Goal: Task Accomplishment & Management: Manage account settings

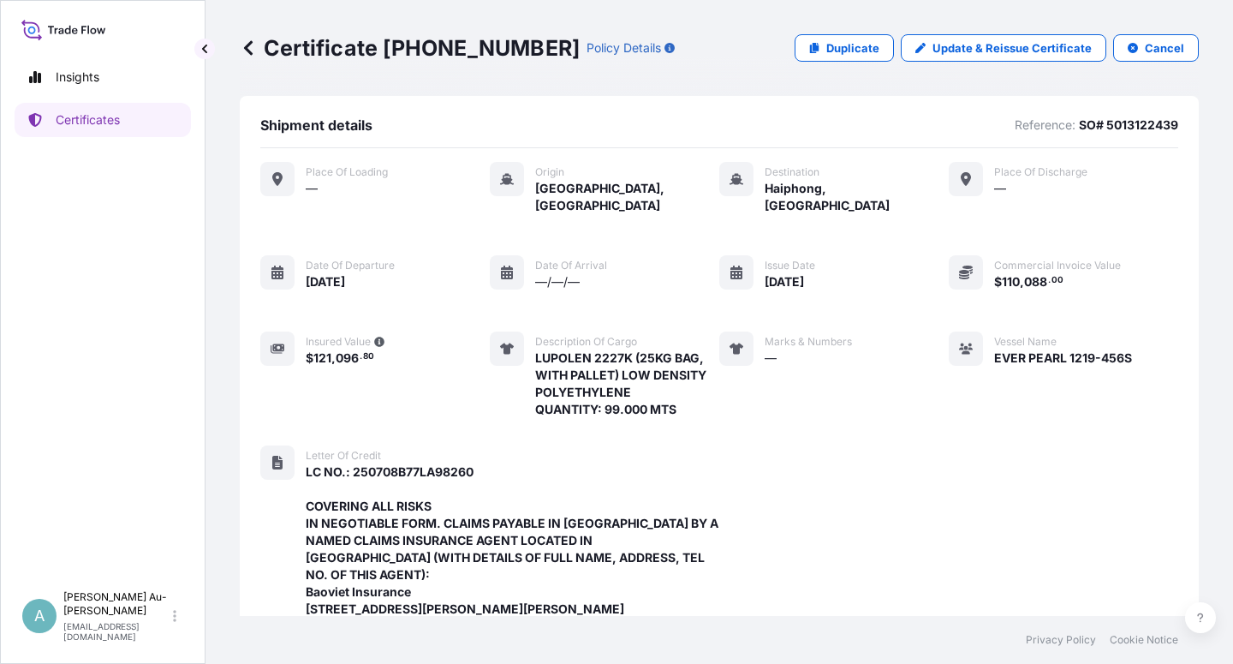
scroll to position [594, 0]
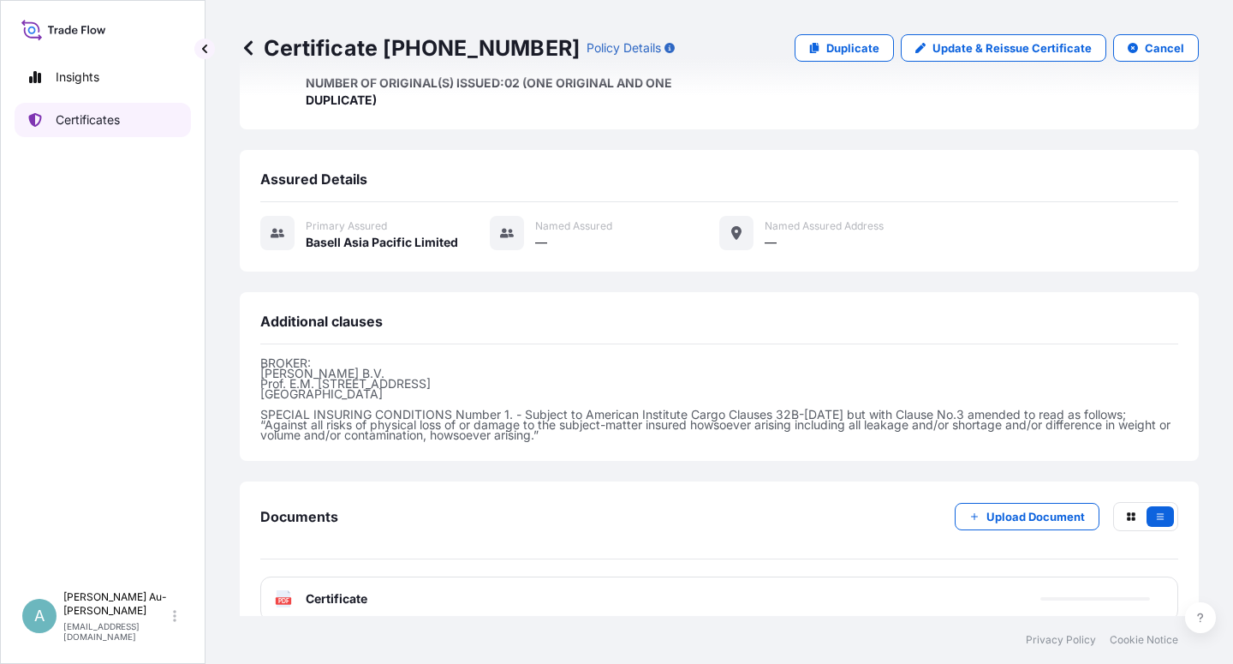
click at [99, 121] on p "Certificates" at bounding box center [88, 119] width 64 height 17
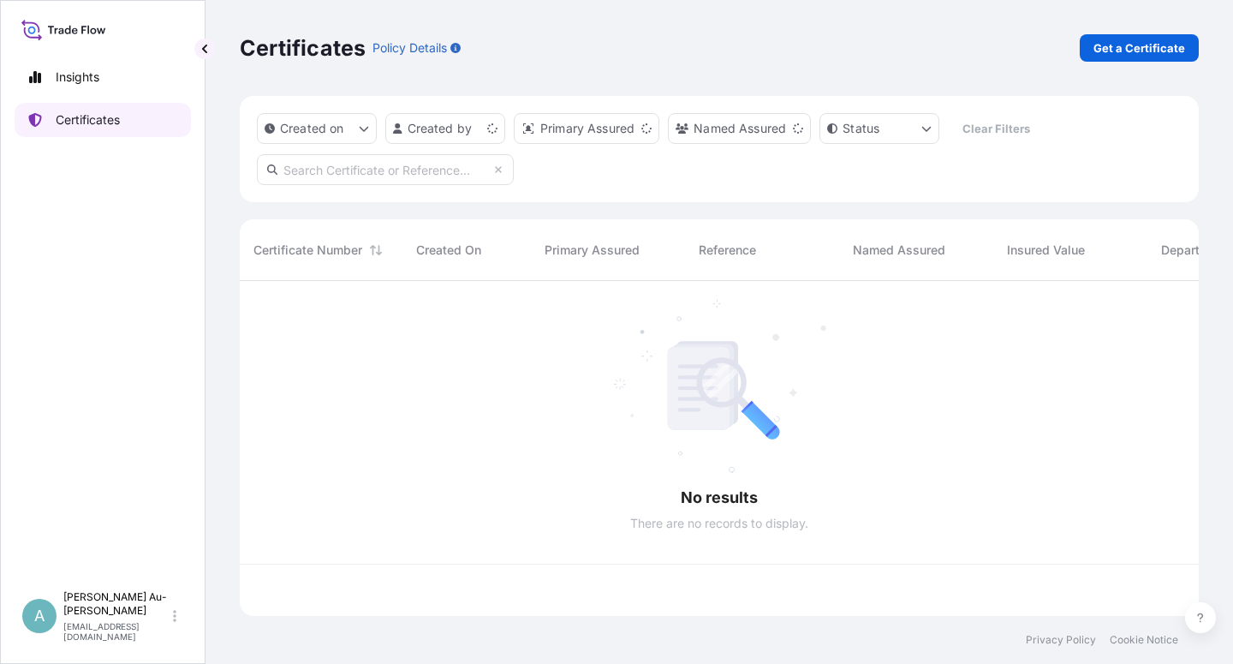
scroll to position [330, 945]
click at [385, 168] on input "text" at bounding box center [385, 169] width 257 height 31
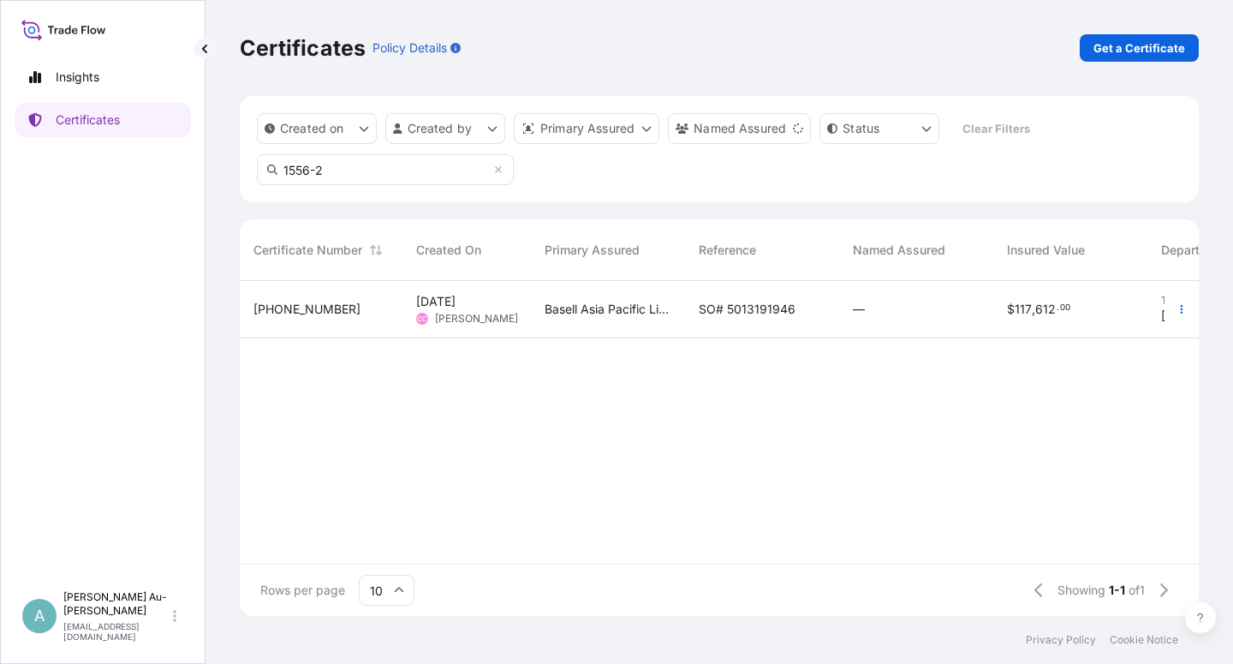
type input "1556-2"
click at [588, 320] on div "Basell Asia Pacific Limited" at bounding box center [608, 309] width 154 height 57
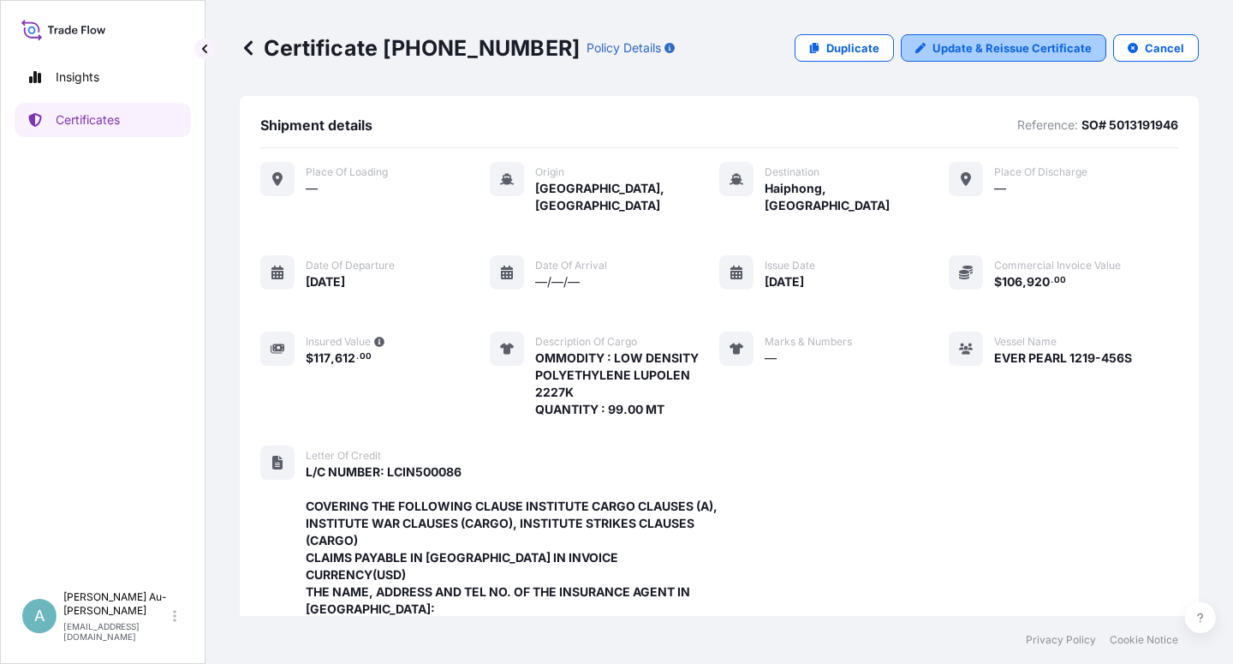
click at [994, 43] on p "Update & Reissue Certificate" at bounding box center [1012, 47] width 159 height 17
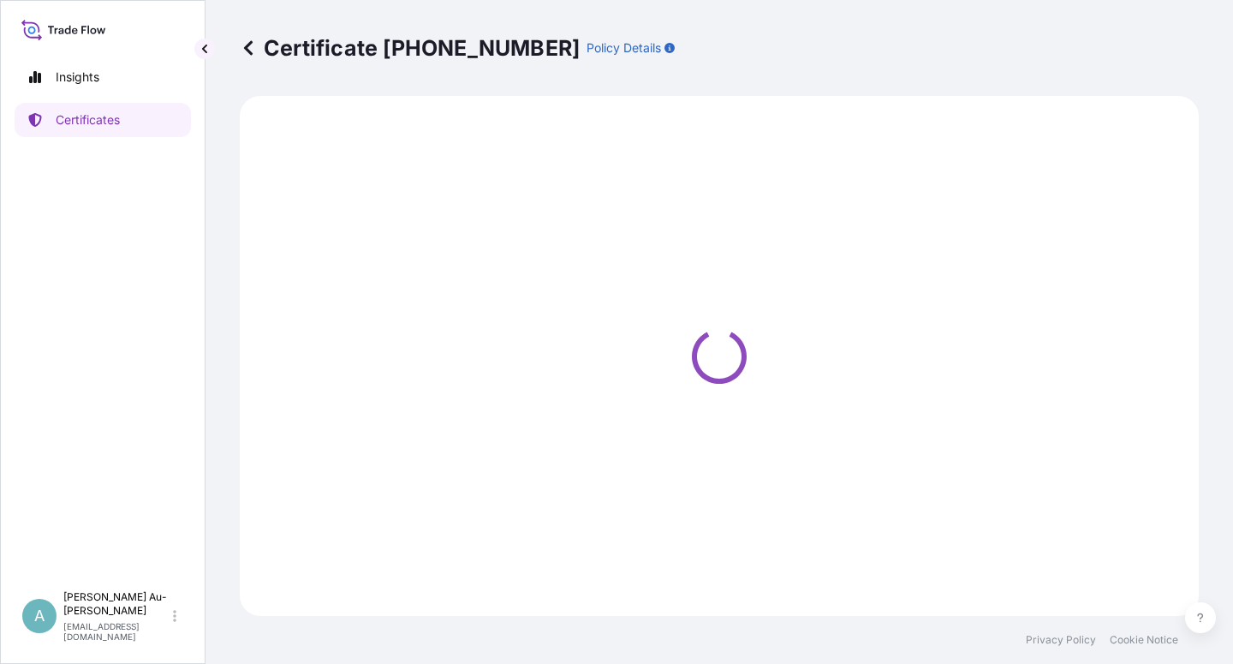
select select "Sea"
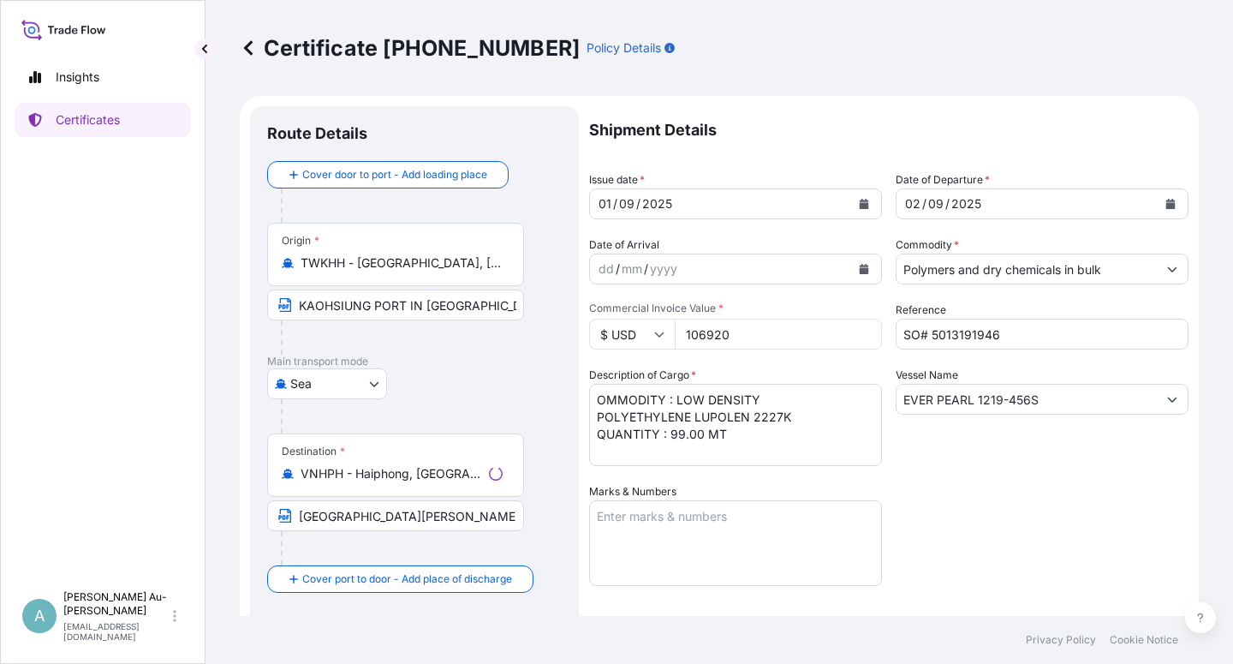
select select "32034"
click at [860, 203] on icon "Calendar" at bounding box center [864, 204] width 9 height 10
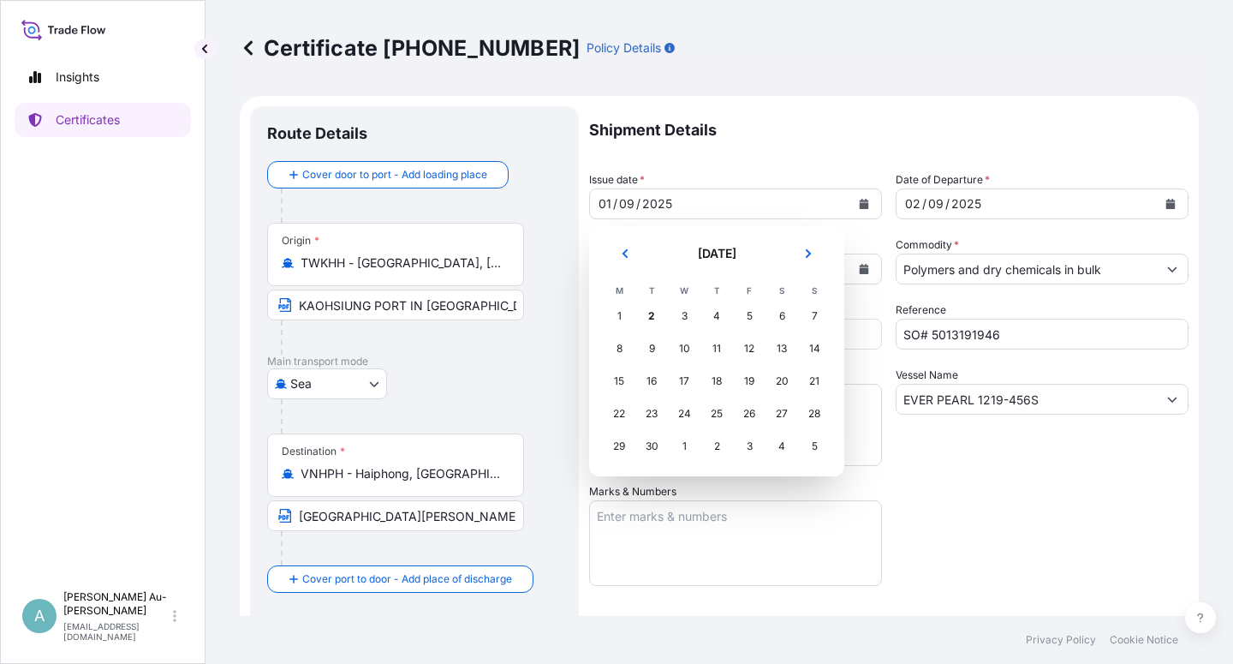
click at [684, 450] on div "1" at bounding box center [684, 446] width 31 height 31
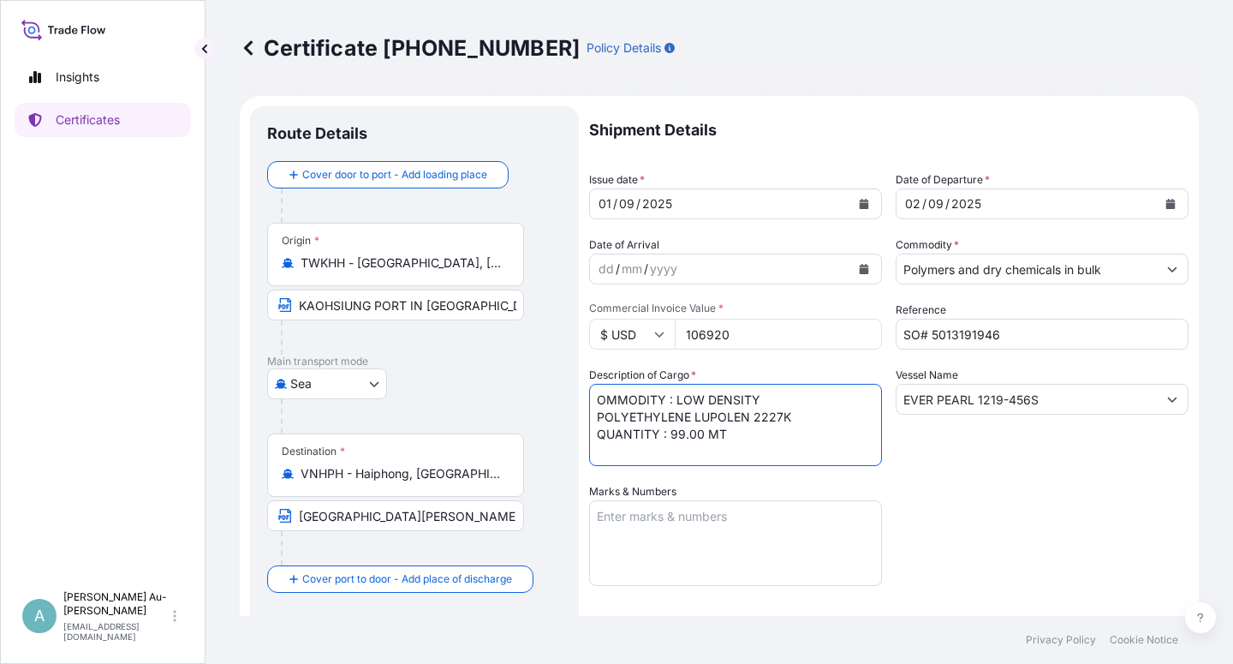
click at [598, 403] on textarea "OMMODITY : LOW DENSITY POLYETHYLENE LUPOLEN 2227K QUANTITY : 99.00 MT" at bounding box center [735, 425] width 293 height 82
type textarea "COMMODITY : LOW DENSITY POLYETHYLENE LUPOLEN 2227K QUANTITY : 99.00 MT"
click at [1042, 537] on div "Shipment Details Issue date * [DATE] Date of Departure * [DATE] Date of Arrival…" at bounding box center [889, 546] width 600 height 881
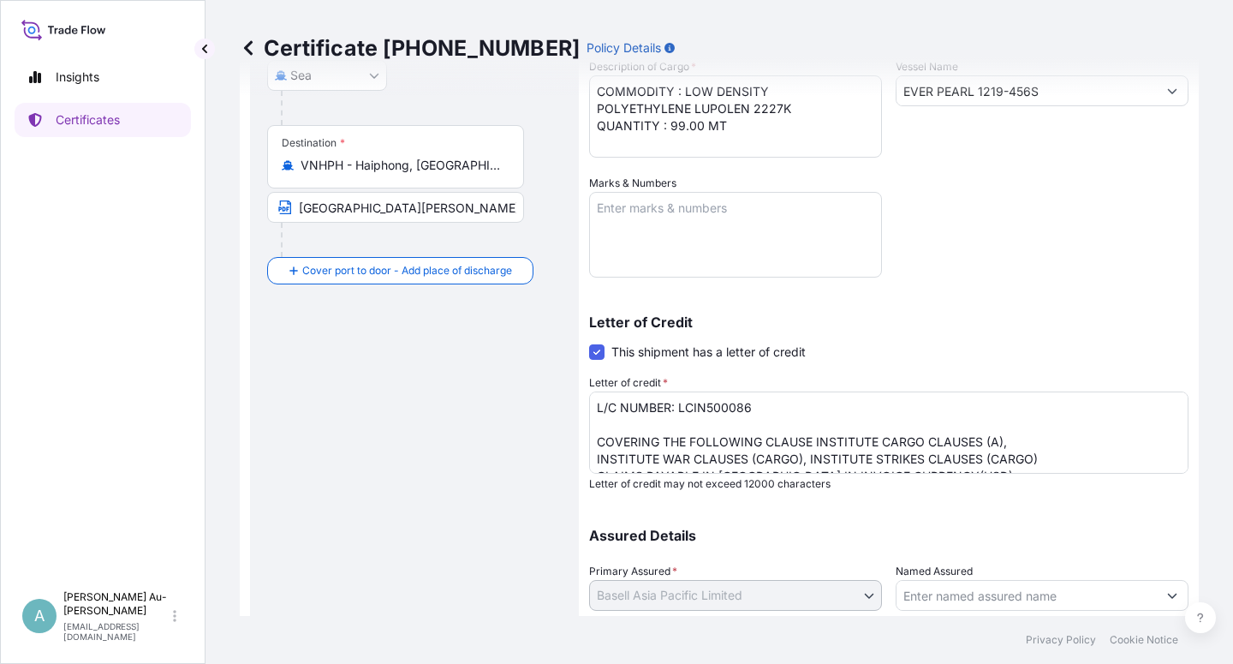
scroll to position [420, 0]
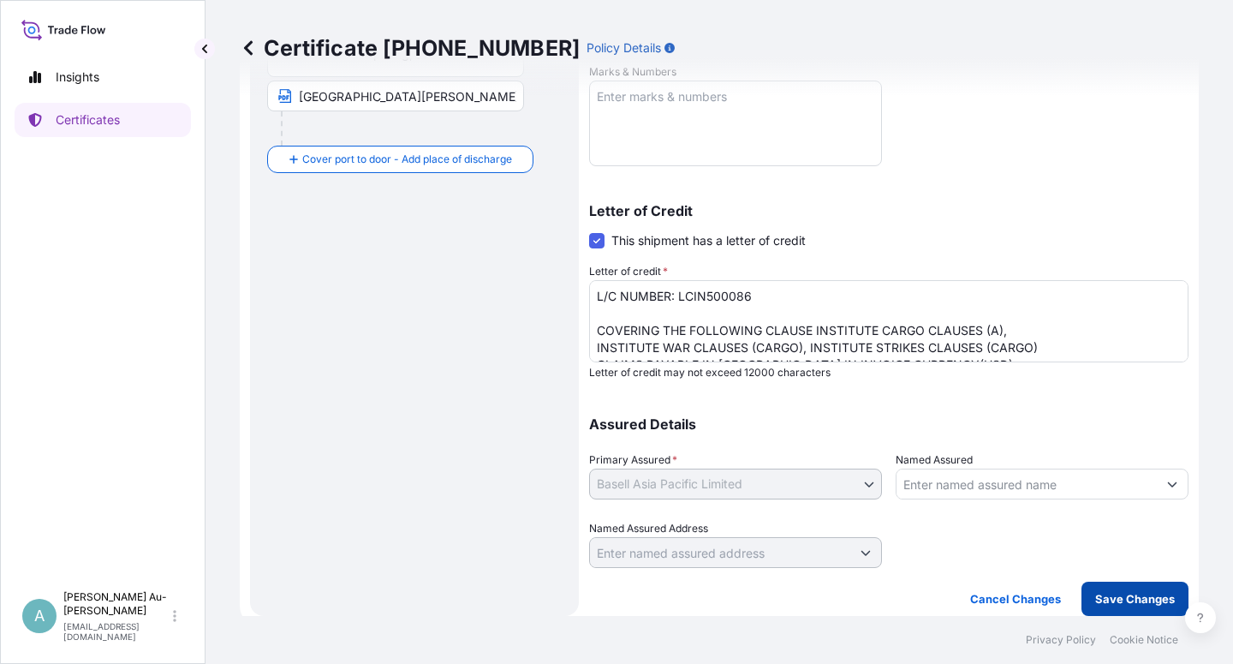
click at [1119, 606] on p "Save Changes" at bounding box center [1136, 598] width 80 height 17
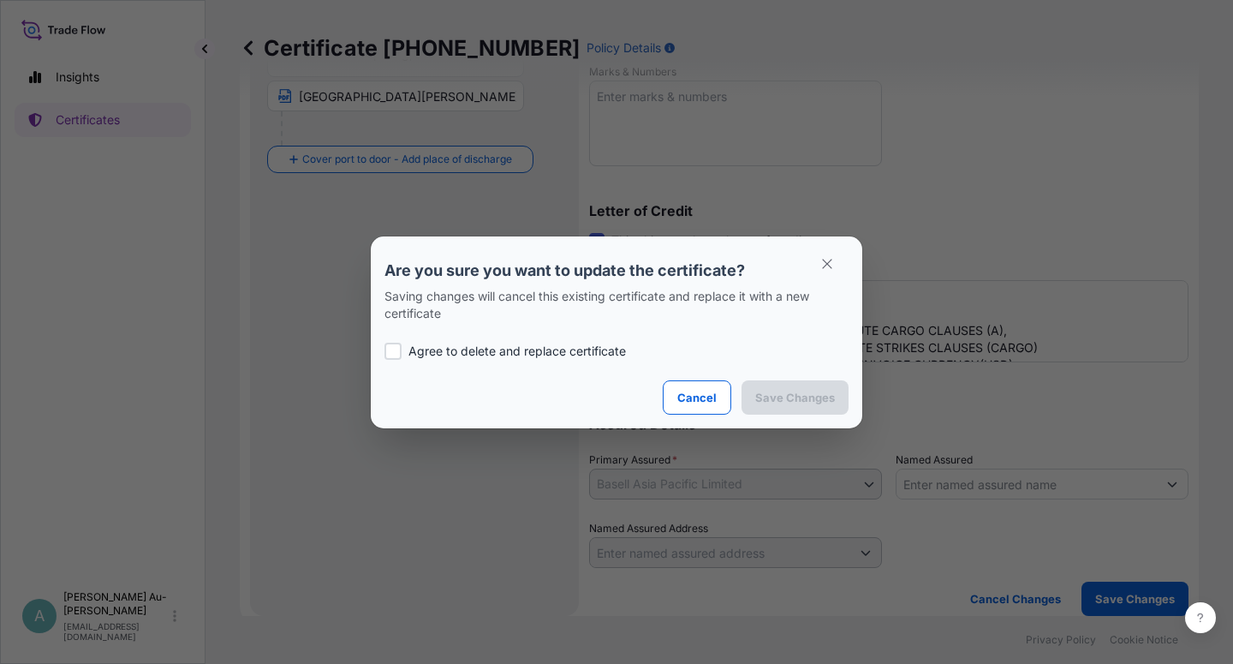
click at [442, 359] on p "Agree to delete and replace certificate" at bounding box center [518, 351] width 218 height 17
checkbox input "true"
click at [830, 401] on p "Save Changes" at bounding box center [795, 397] width 80 height 17
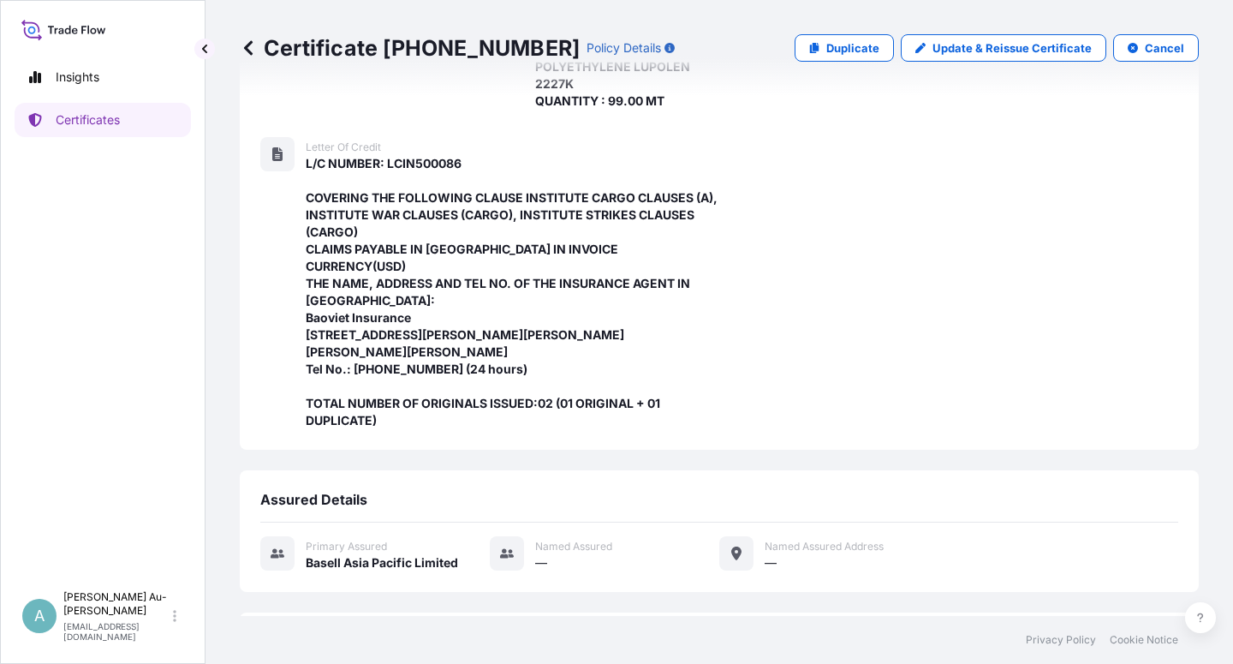
scroll to position [646, 0]
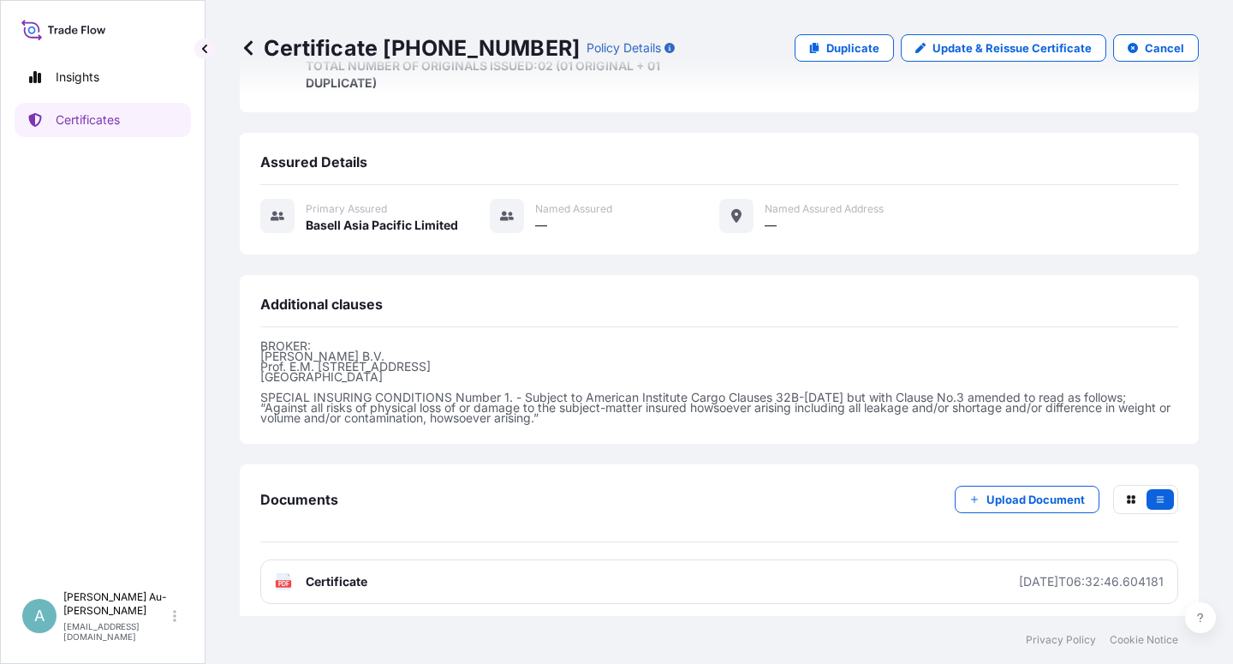
click at [379, 567] on link "PDF Certificate [DATE]T06:32:46.604181" at bounding box center [719, 581] width 918 height 45
